Goal: Task Accomplishment & Management: Use online tool/utility

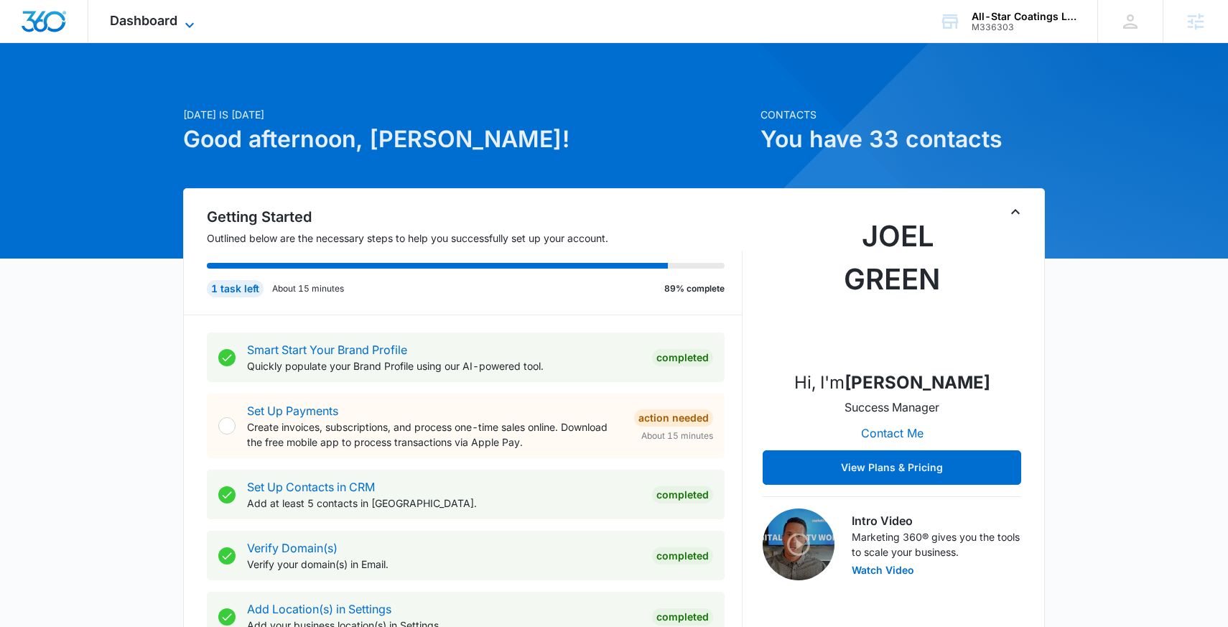
click at [182, 17] on icon at bounding box center [189, 25] width 17 height 17
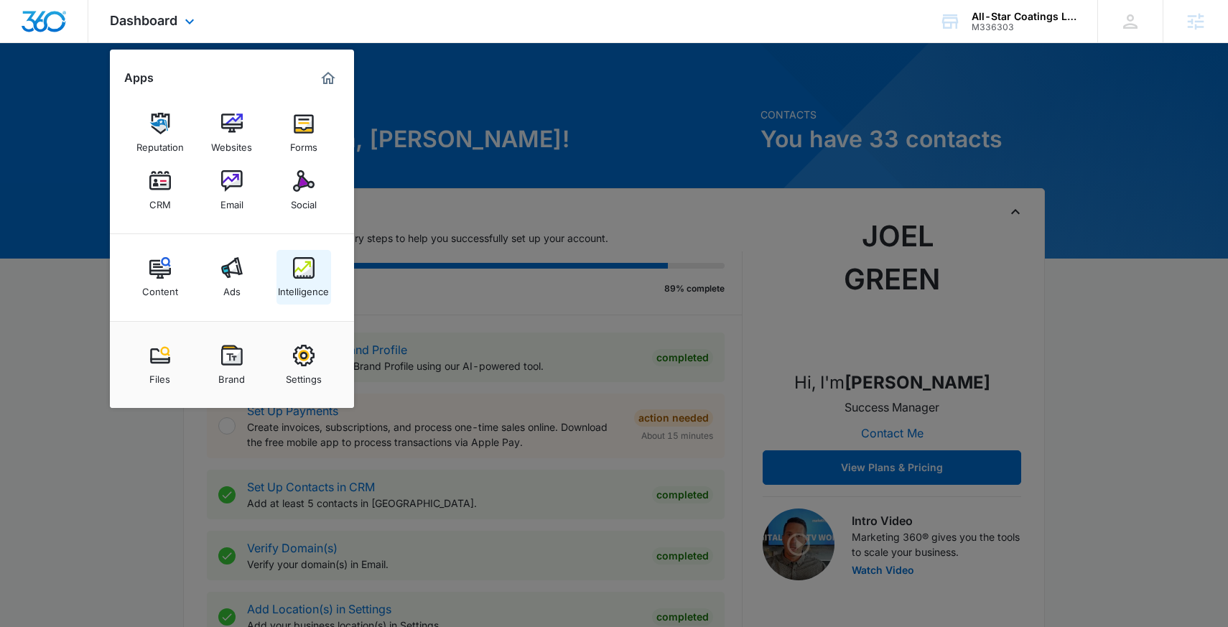
click at [299, 262] on img at bounding box center [304, 268] width 22 height 22
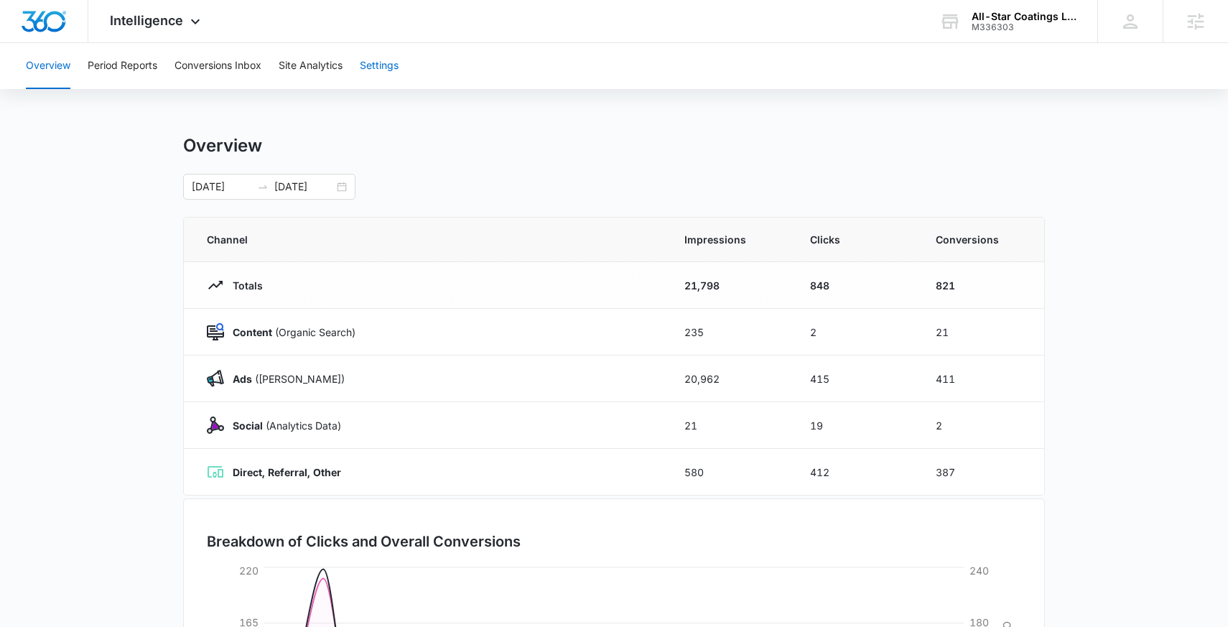
click at [379, 64] on button "Settings" at bounding box center [379, 66] width 39 height 46
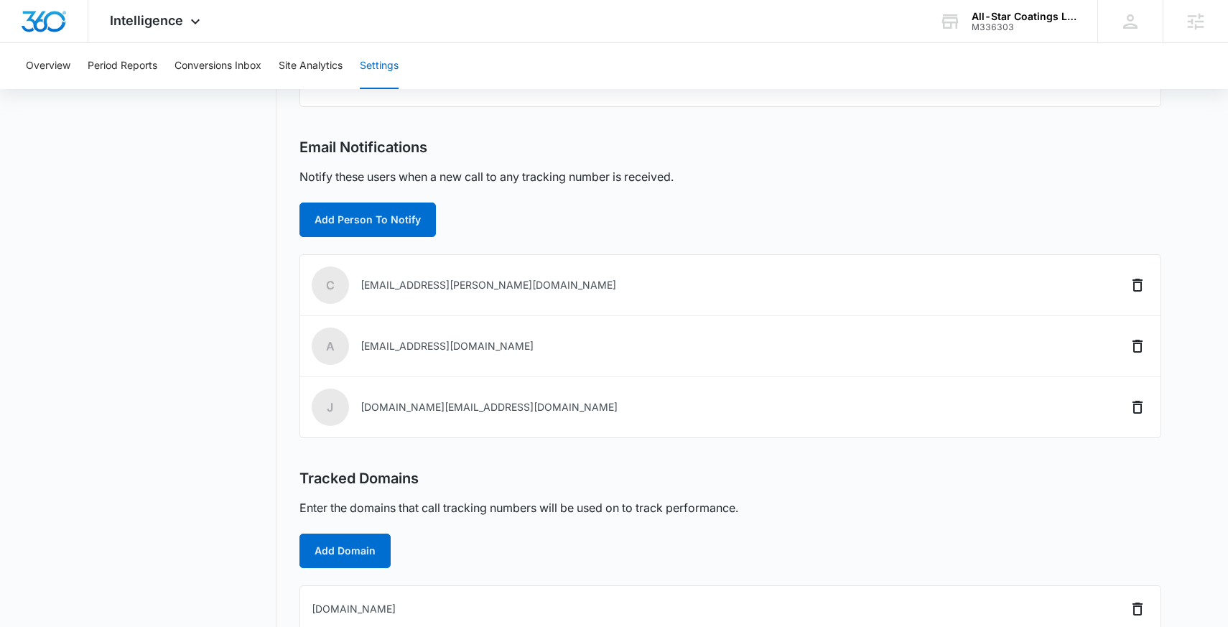
scroll to position [404, 0]
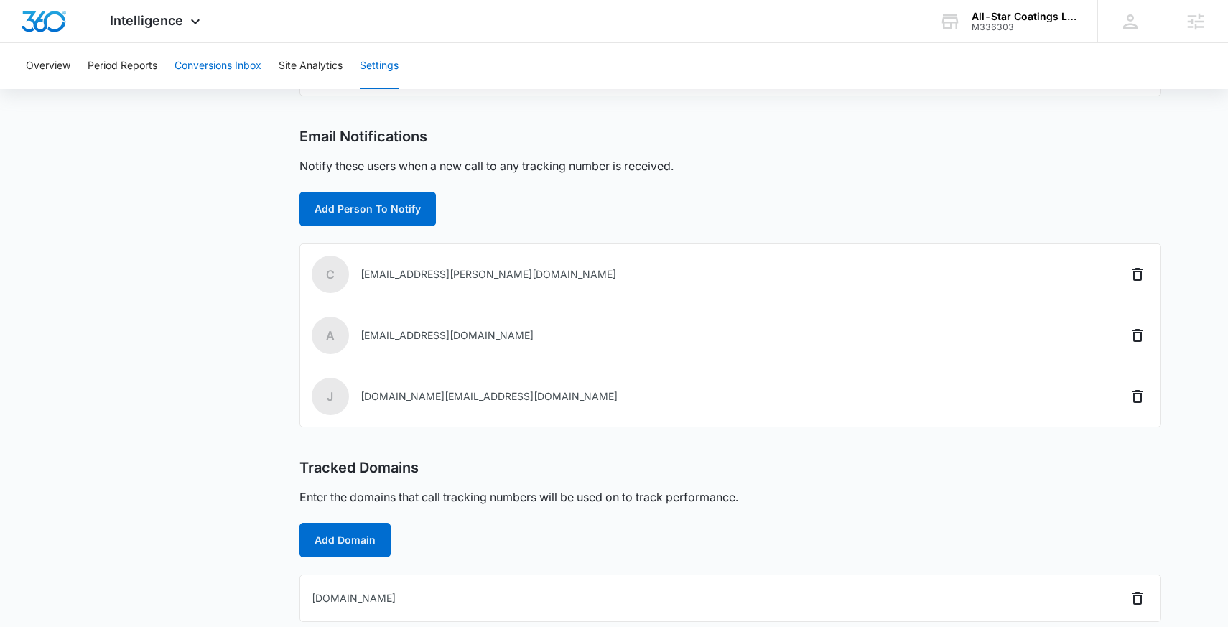
click at [218, 62] on button "Conversions Inbox" at bounding box center [217, 66] width 87 height 46
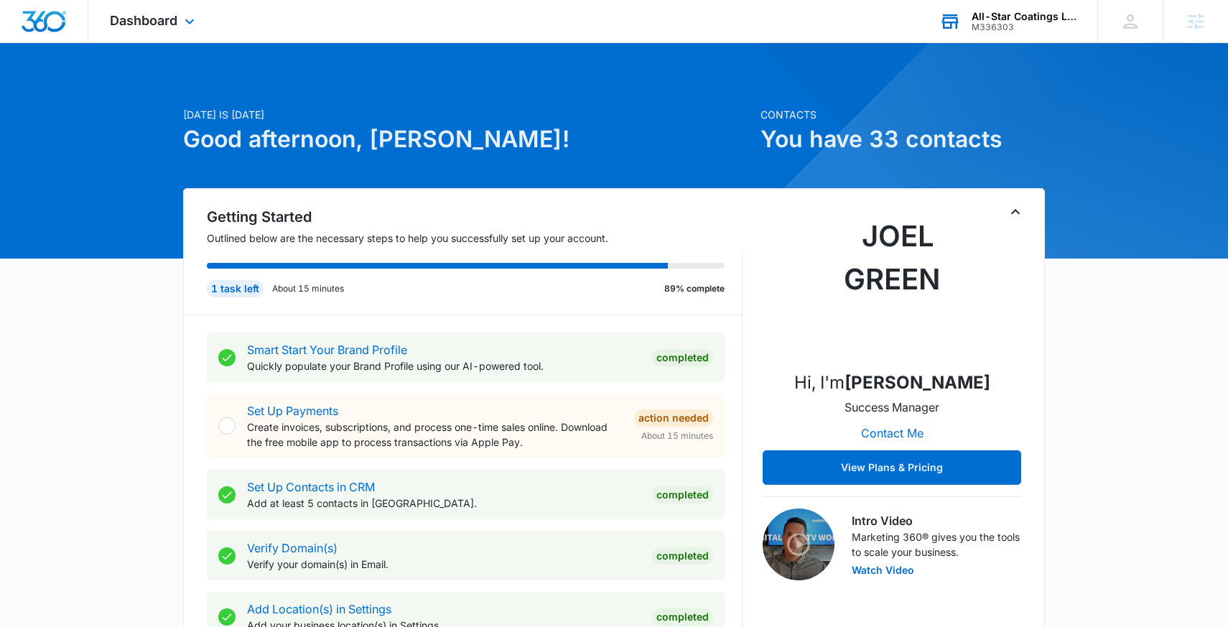
click at [1023, 16] on div "All-Star Coatings LLC" at bounding box center [1024, 16] width 105 height 11
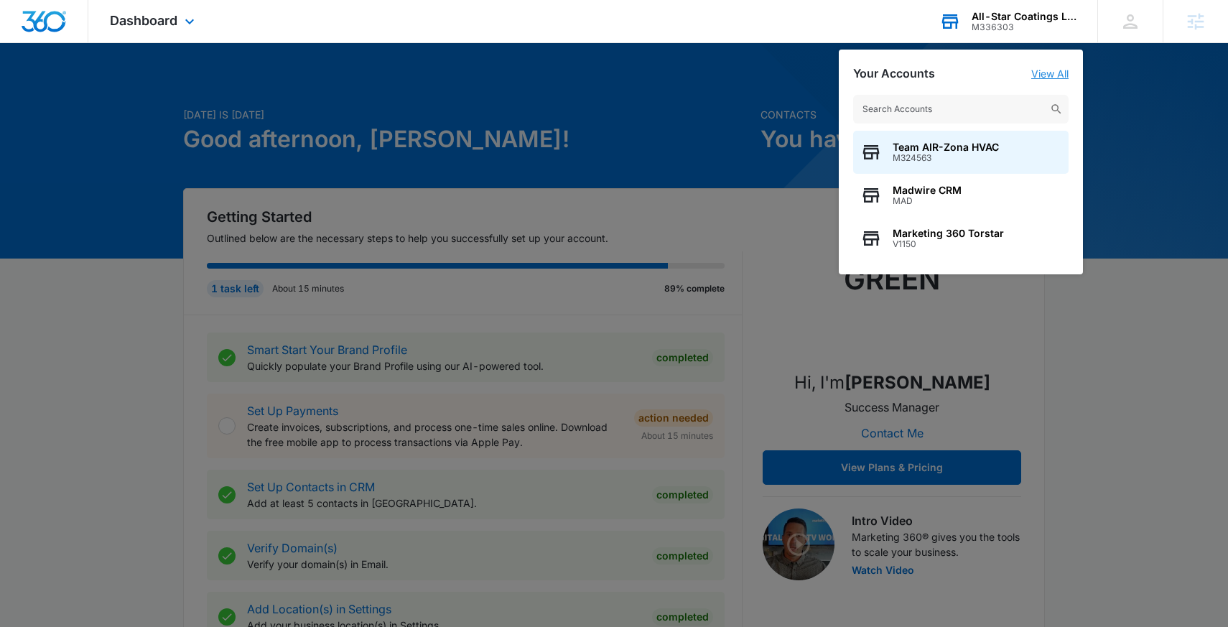
click at [1041, 69] on link "View All" at bounding box center [1049, 73] width 37 height 12
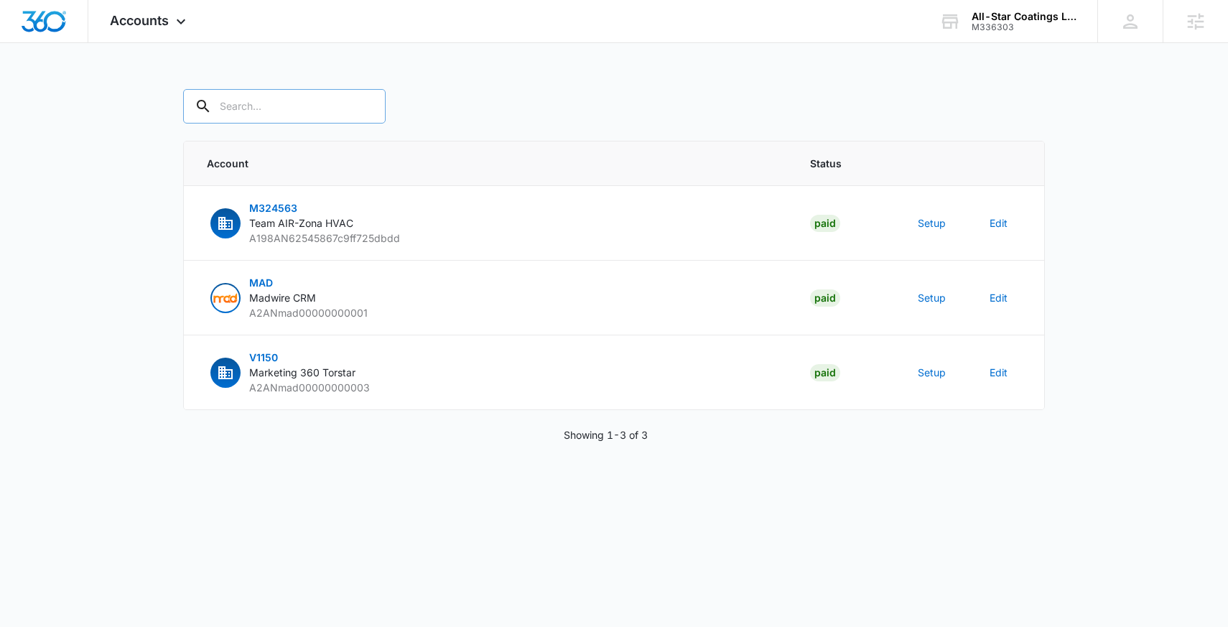
click at [263, 107] on input "text" at bounding box center [284, 106] width 202 height 34
paste input "M336303"
type input "M336303"
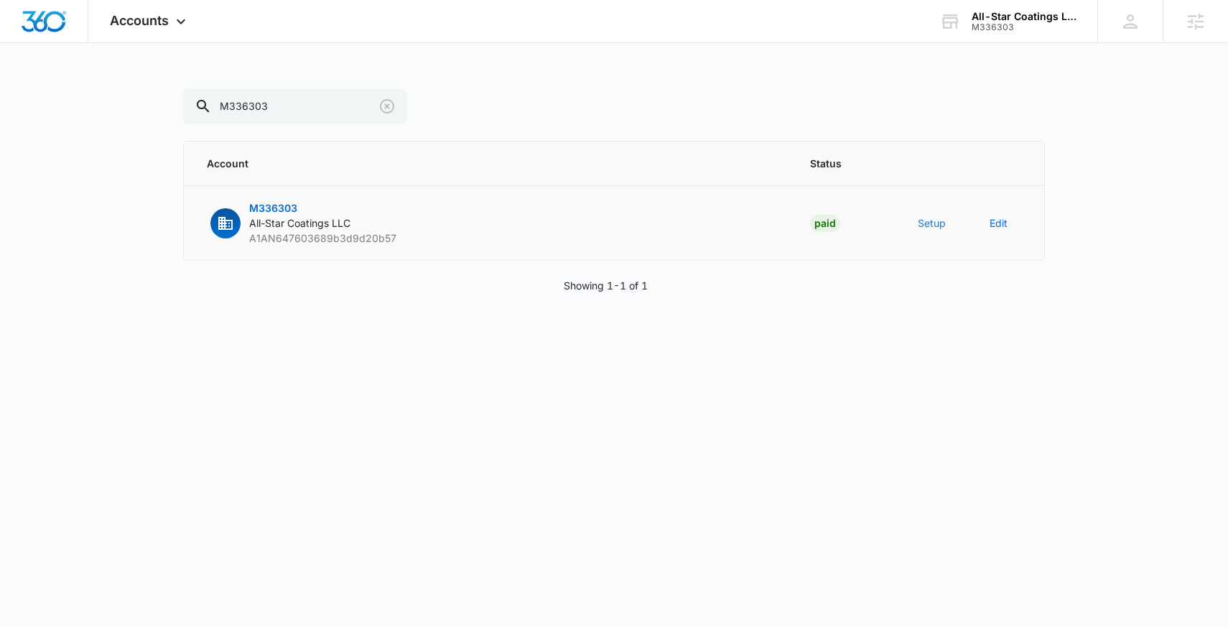
click at [934, 220] on button "Setup" at bounding box center [932, 222] width 28 height 15
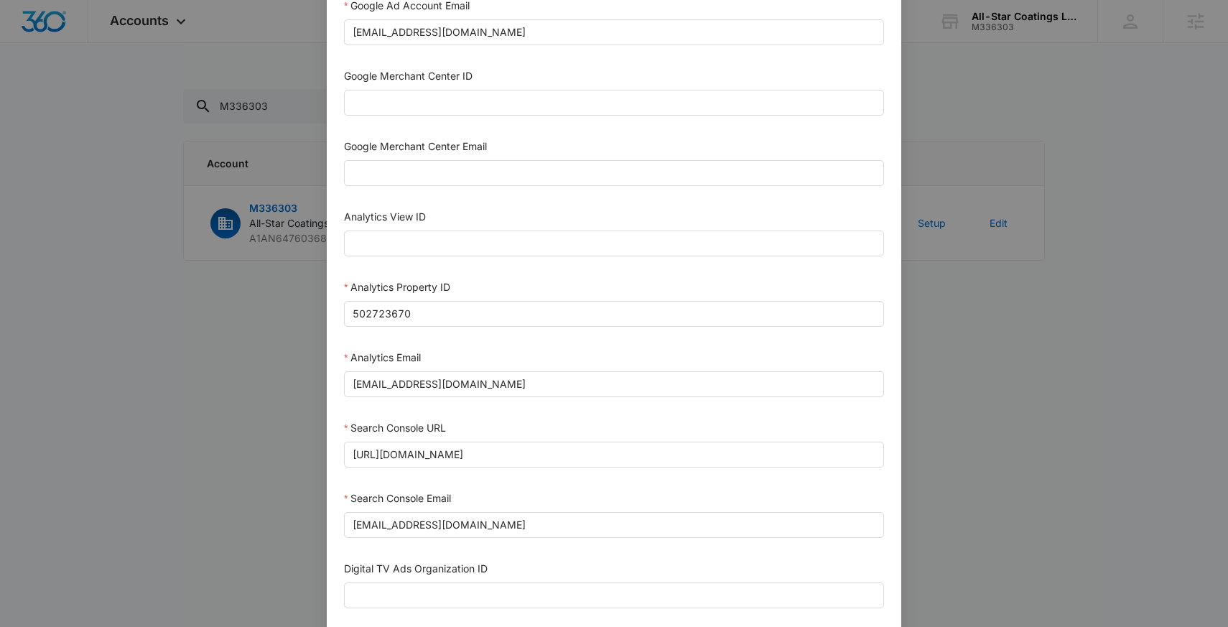
scroll to position [456, 0]
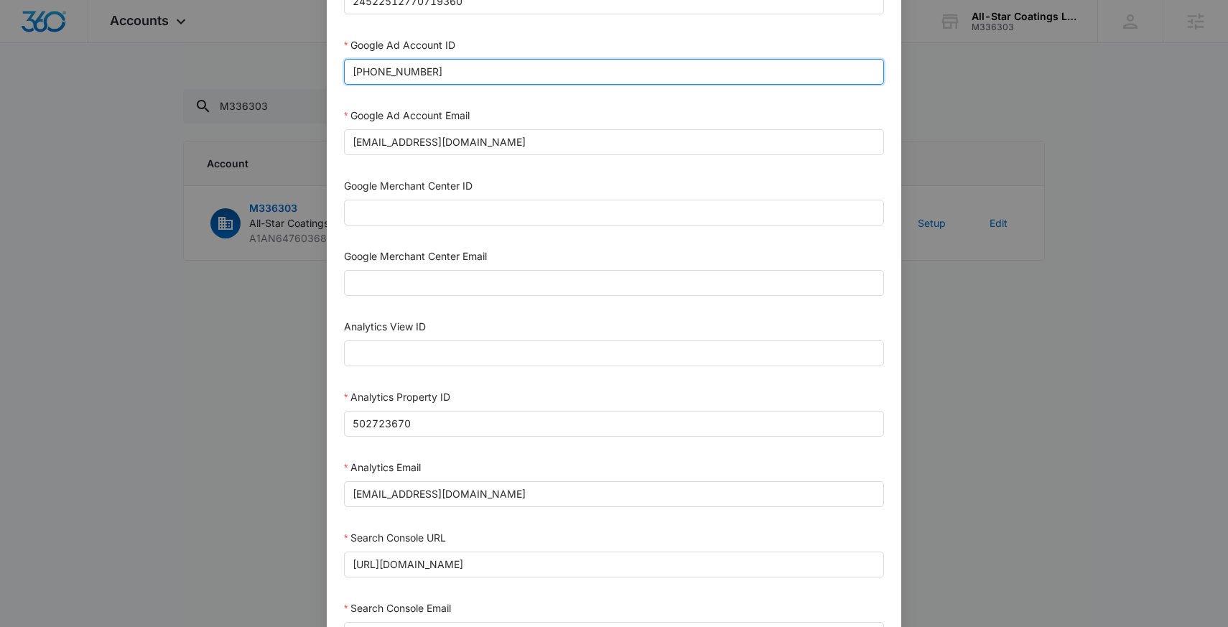
click at [459, 74] on input "[PHONE_NUMBER]" at bounding box center [614, 72] width 540 height 26
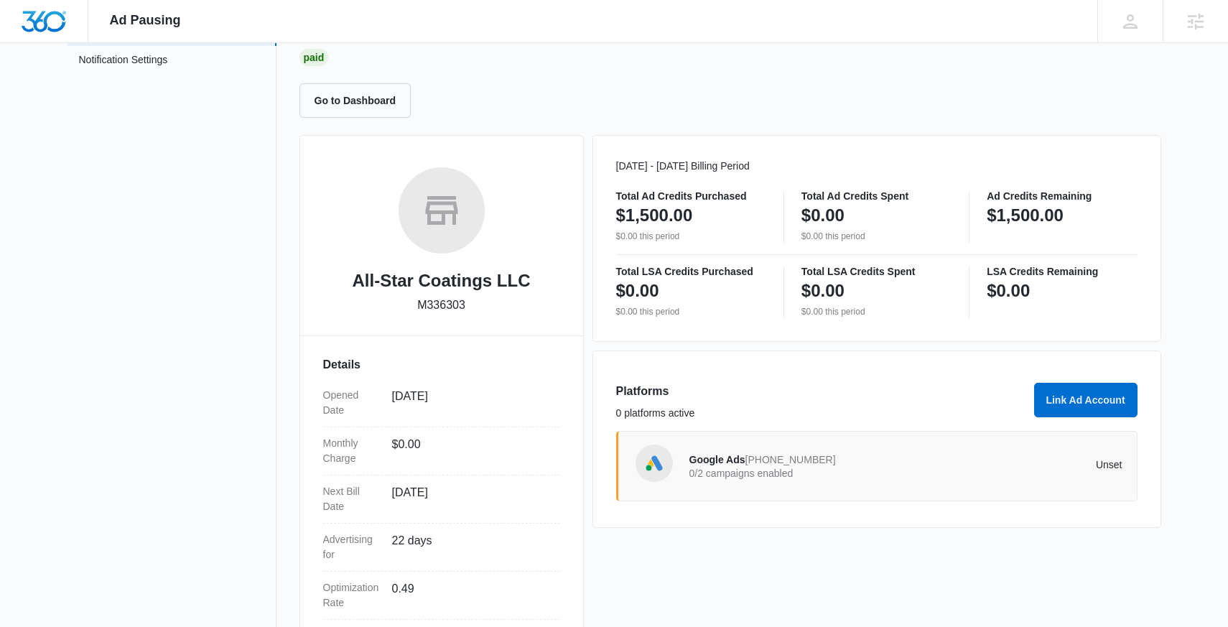
scroll to position [190, 0]
